Goal: Information Seeking & Learning: Learn about a topic

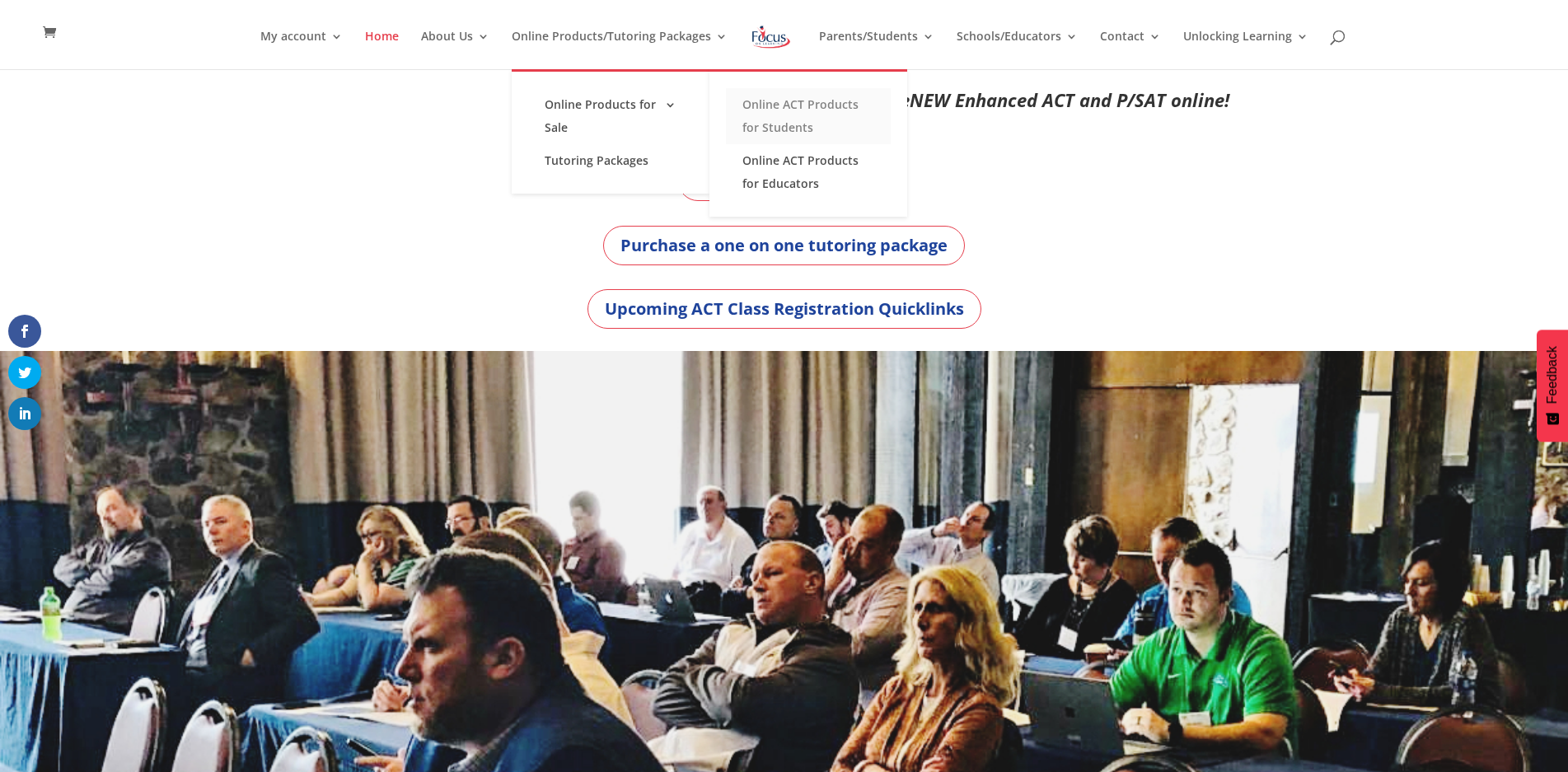
click at [814, 106] on link "Online ACT Products for Students" at bounding box center [808, 116] width 165 height 56
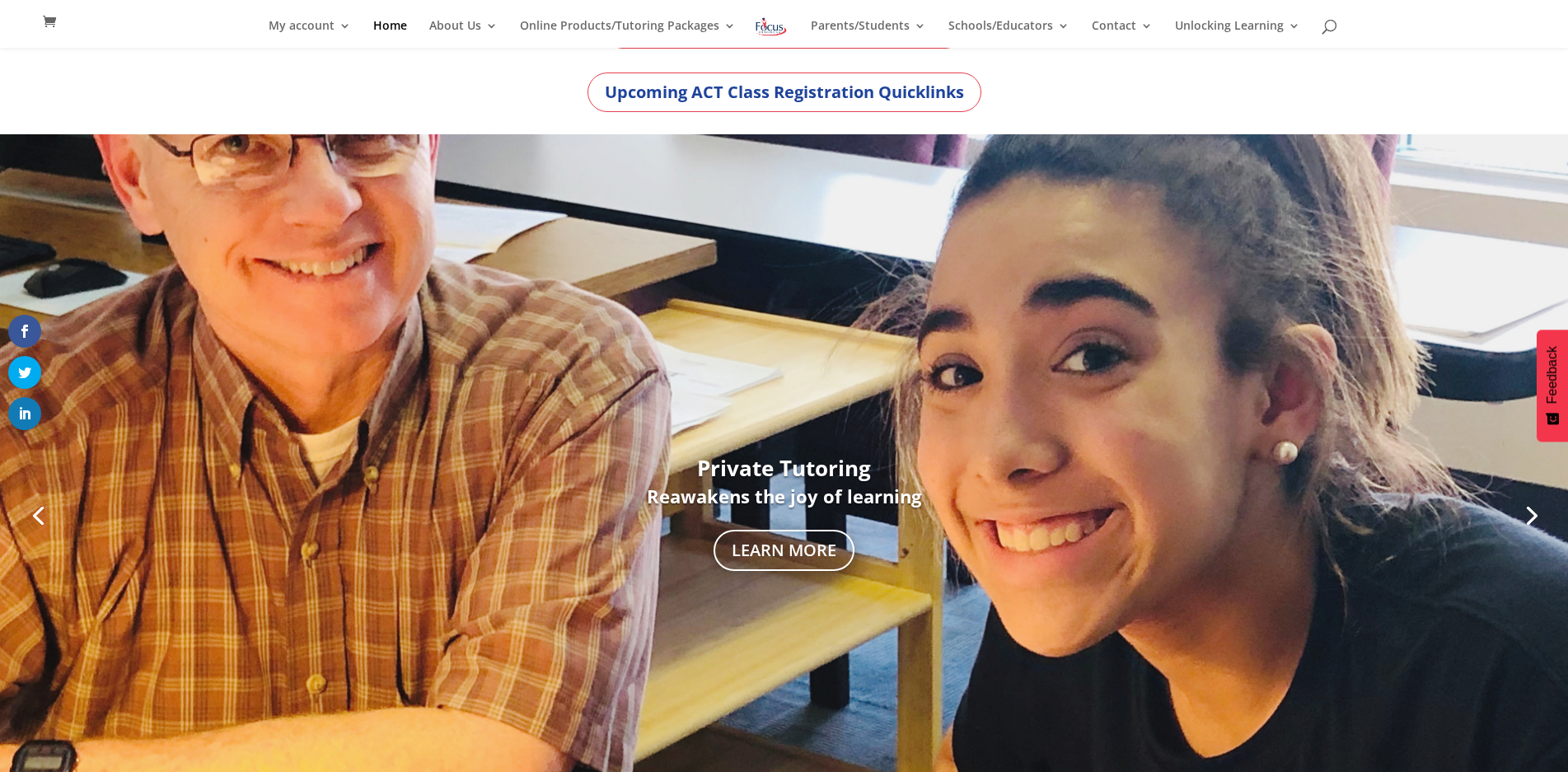
scroll to position [197, 0]
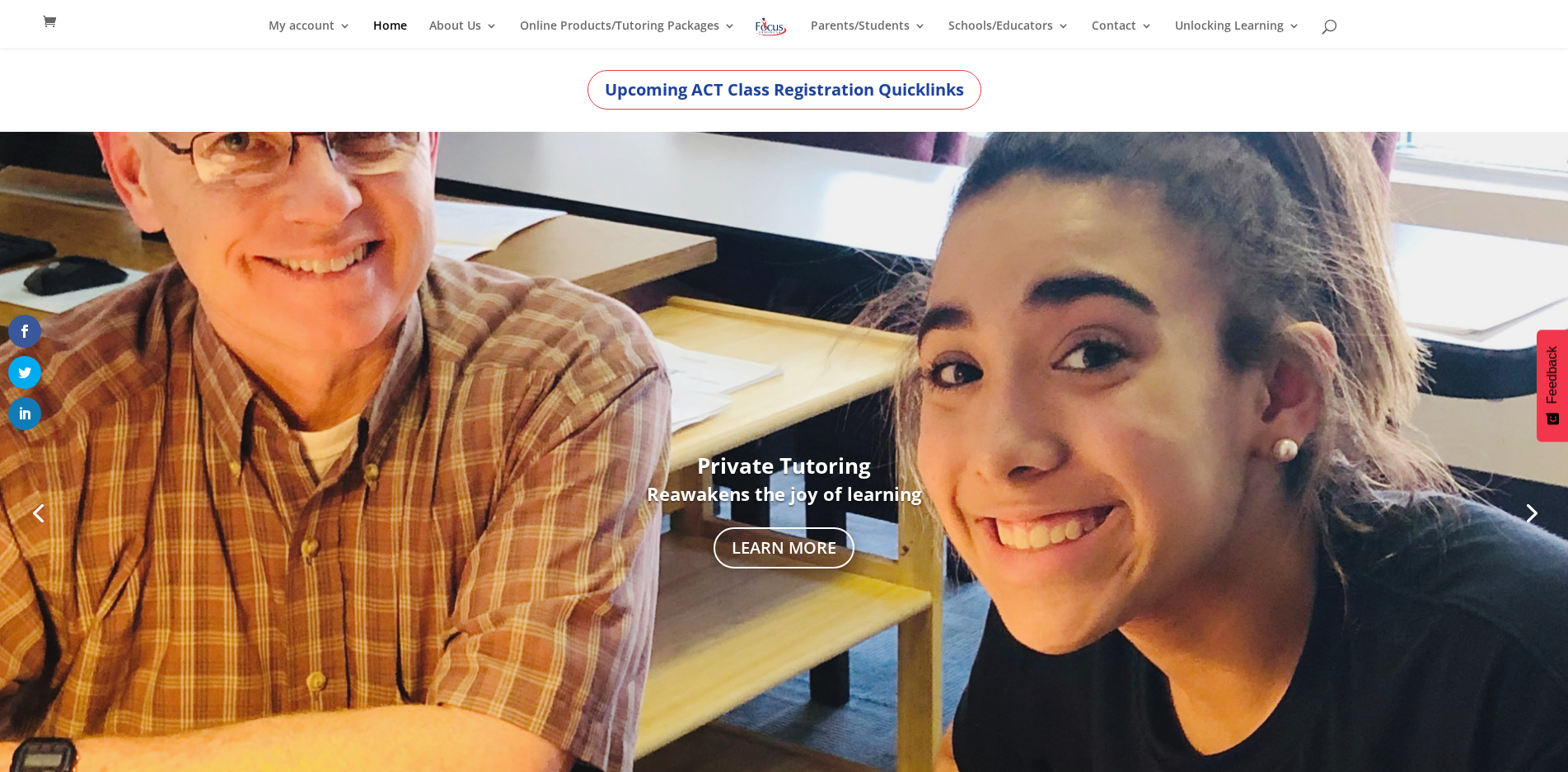
click at [80, 507] on div at bounding box center [784, 511] width 1568 height 759
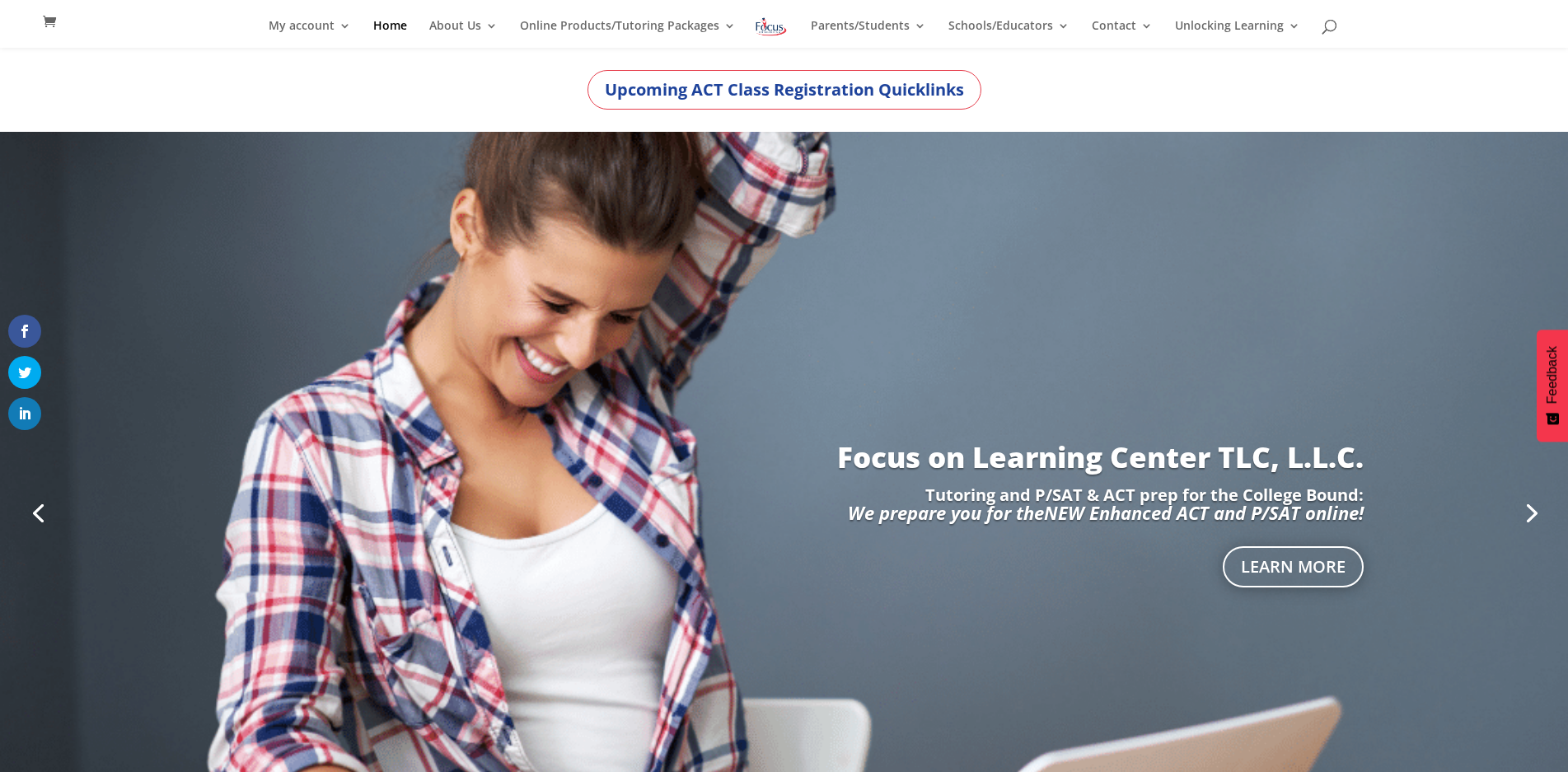
click at [32, 513] on link "Previous" at bounding box center [38, 511] width 40 height 40
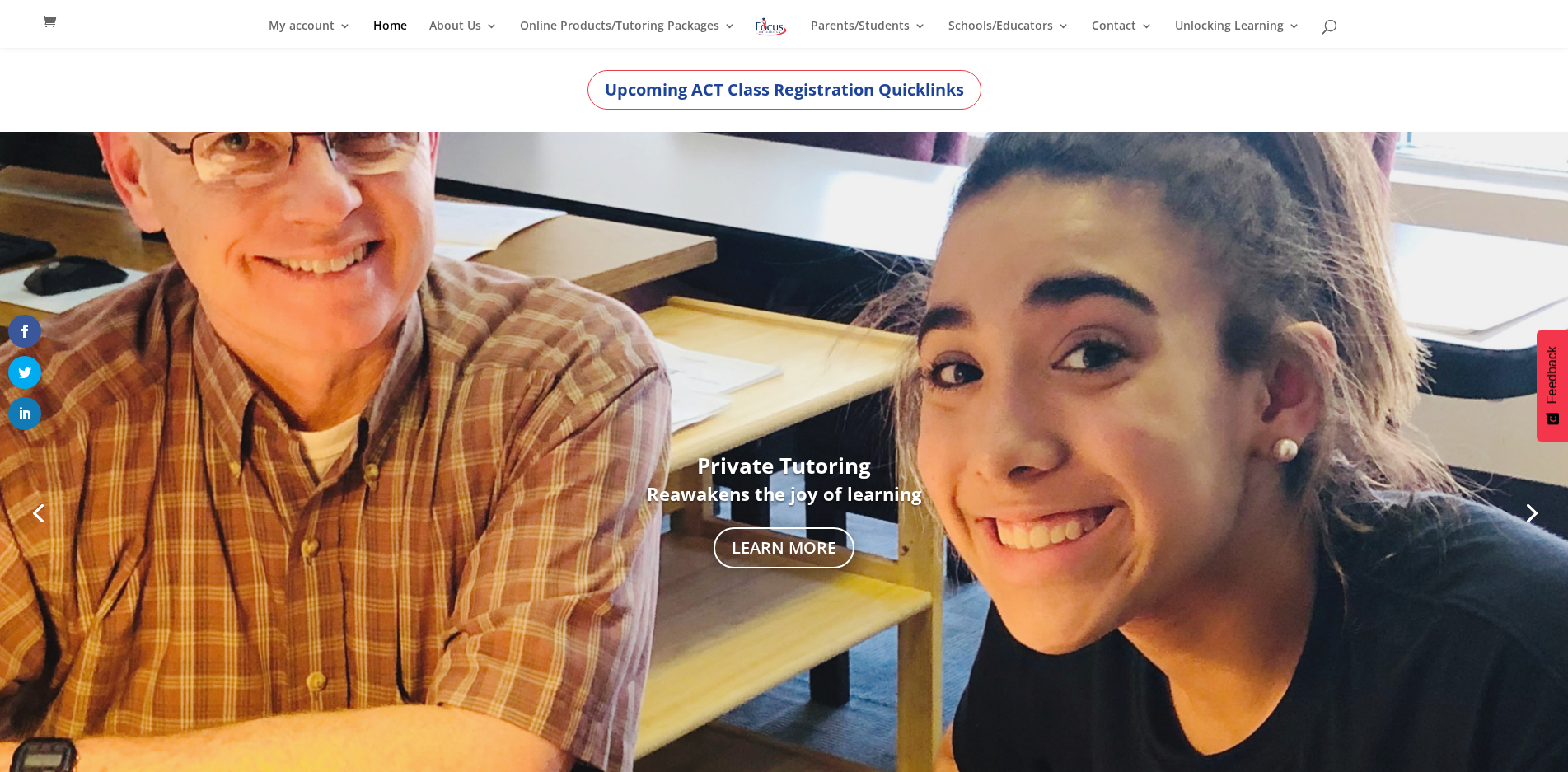
click at [32, 513] on link "Previous" at bounding box center [38, 511] width 40 height 40
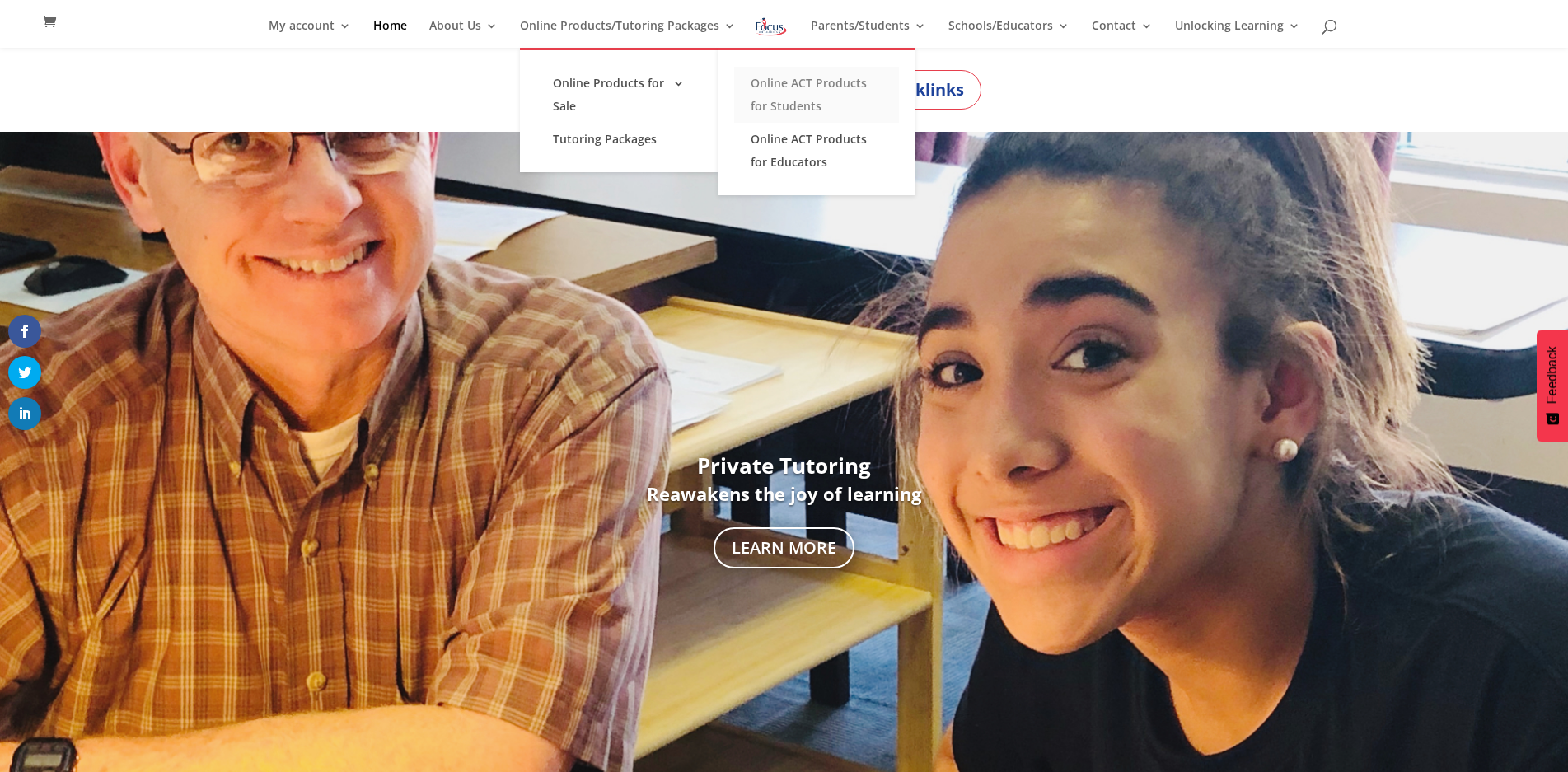
click at [810, 110] on link "Online ACT Products for Students" at bounding box center [816, 95] width 165 height 56
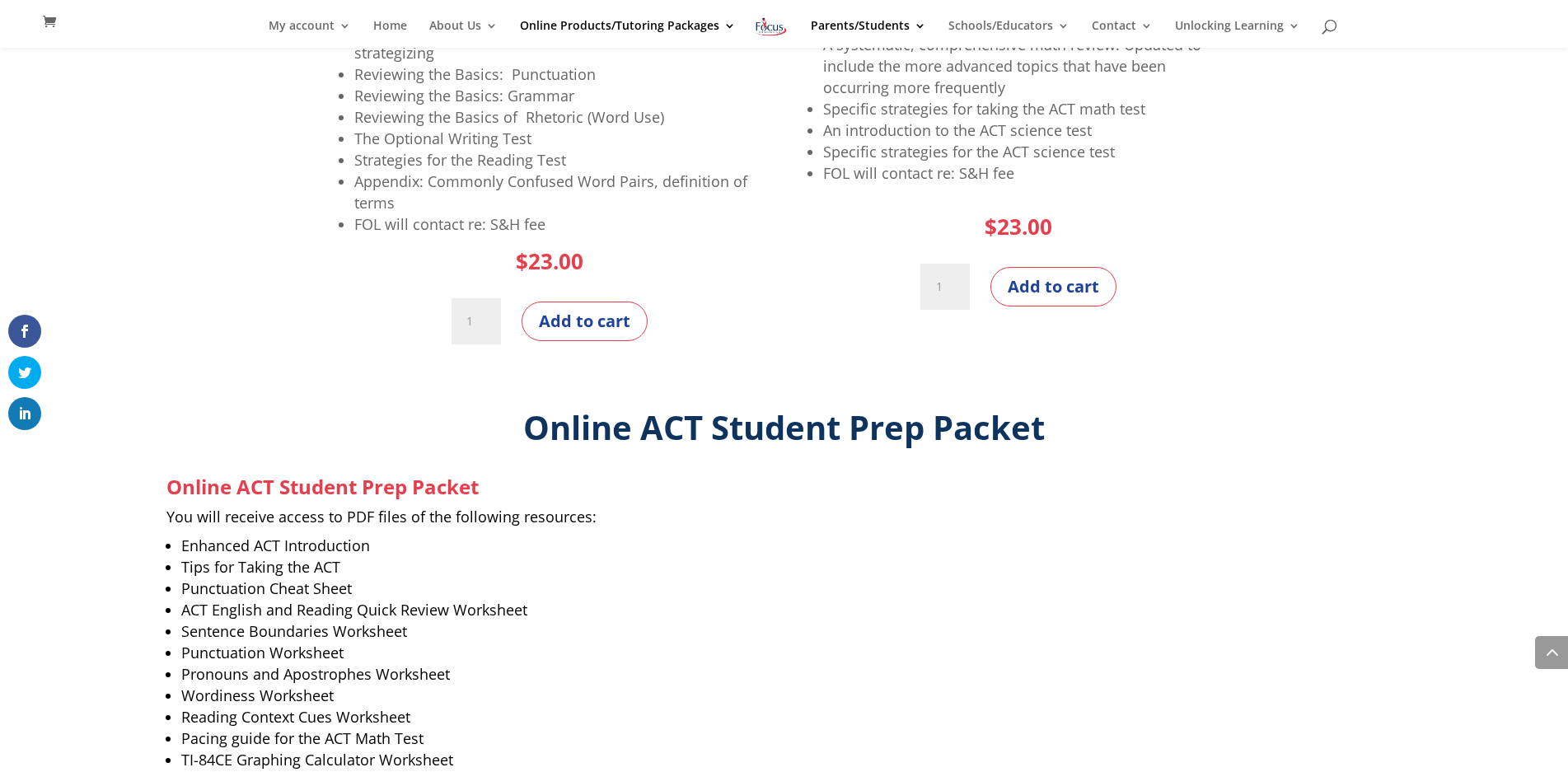
scroll to position [1598, 0]
